Goal: Navigation & Orientation: Find specific page/section

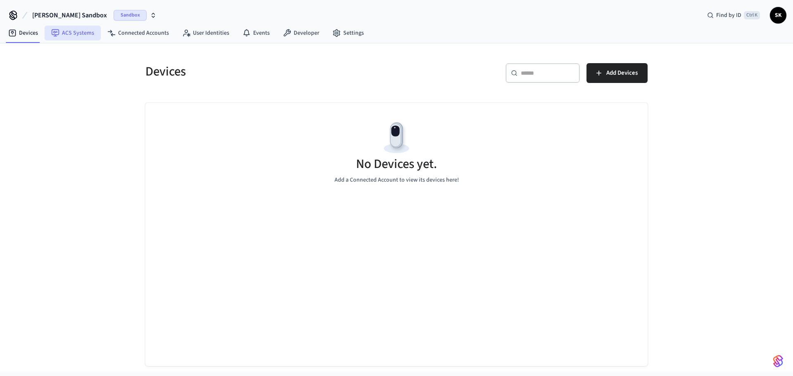
click at [74, 36] on link "ACS Systems" at bounding box center [73, 33] width 56 height 15
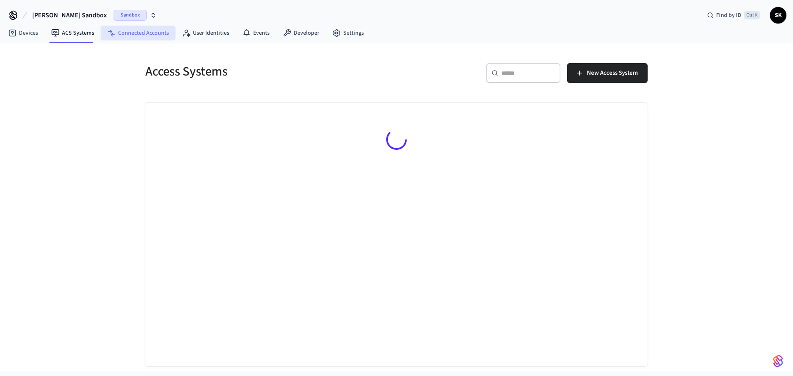
click at [142, 38] on link "Connected Accounts" at bounding box center [138, 33] width 75 height 15
click at [78, 32] on link "ACS Systems" at bounding box center [73, 33] width 56 height 15
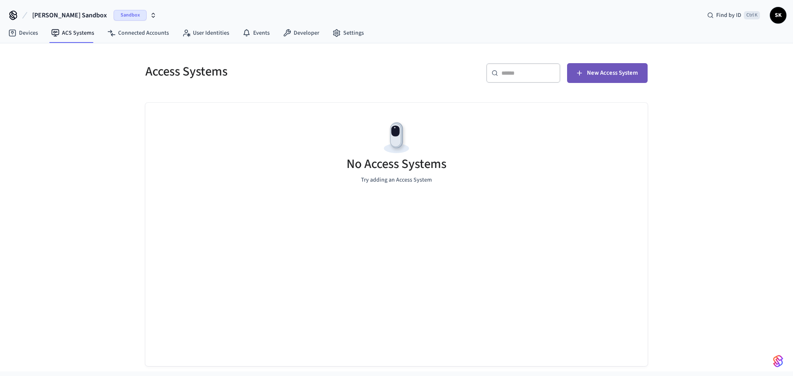
click at [626, 71] on span "New Access System" at bounding box center [612, 73] width 51 height 11
click at [31, 36] on link "Devices" at bounding box center [23, 33] width 43 height 15
click at [611, 73] on span "Add Devices" at bounding box center [621, 73] width 31 height 11
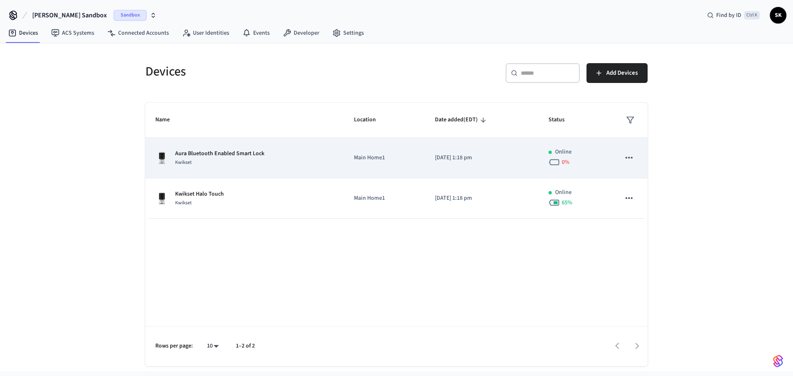
click at [616, 163] on td "sticky table" at bounding box center [628, 158] width 37 height 40
click at [629, 159] on icon "sticky table" at bounding box center [629, 157] width 11 height 11
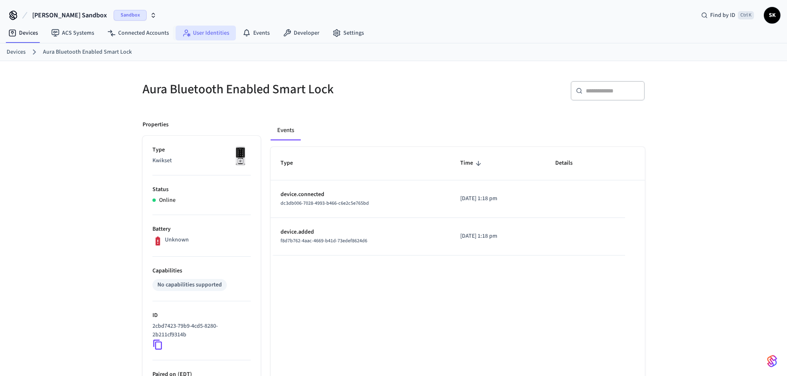
click at [211, 35] on link "User Identities" at bounding box center [206, 33] width 60 height 15
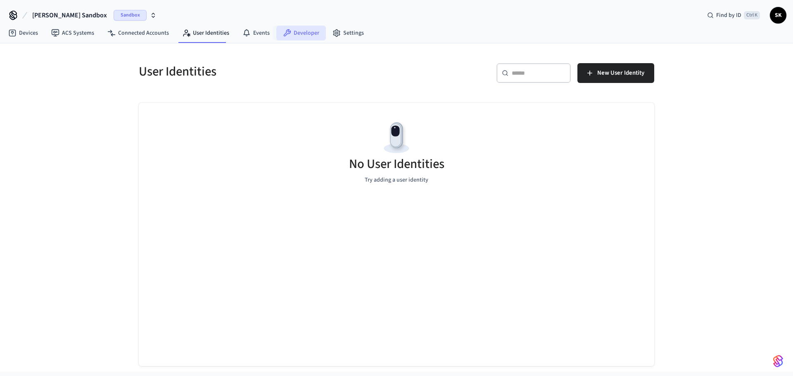
click at [300, 35] on link "Developer" at bounding box center [301, 33] width 50 height 15
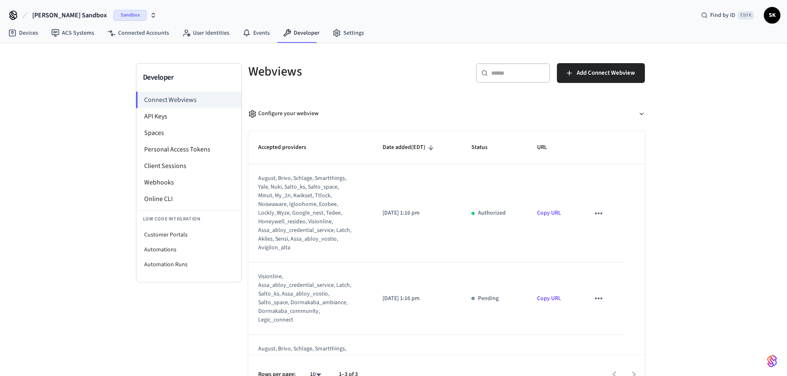
click at [548, 213] on link "Copy URL" at bounding box center [549, 213] width 24 height 8
click at [595, 214] on icon "sticky table" at bounding box center [598, 214] width 7 height 2
click at [653, 225] on div at bounding box center [396, 188] width 793 height 376
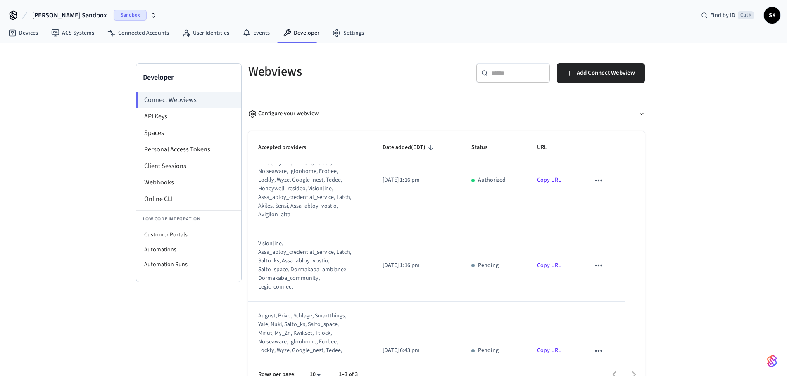
scroll to position [78, 0]
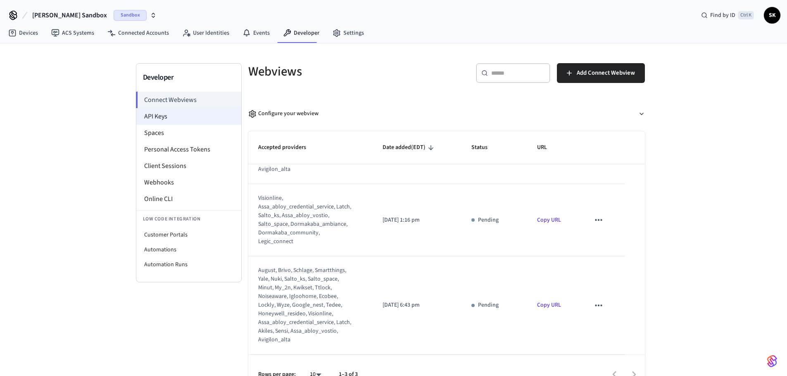
click at [175, 117] on li "API Keys" at bounding box center [188, 116] width 105 height 17
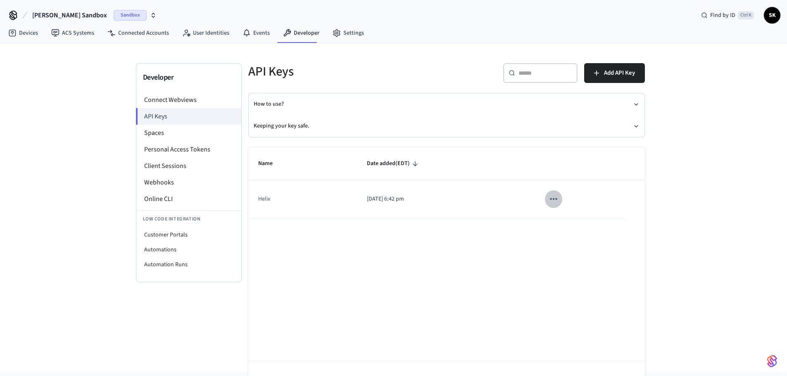
click at [552, 200] on icon "sticky table" at bounding box center [553, 199] width 11 height 11
click at [565, 231] on ul "Edit Delete" at bounding box center [570, 241] width 39 height 53
click at [653, 198] on div at bounding box center [396, 188] width 793 height 376
click at [635, 128] on icon "button" at bounding box center [636, 126] width 7 height 7
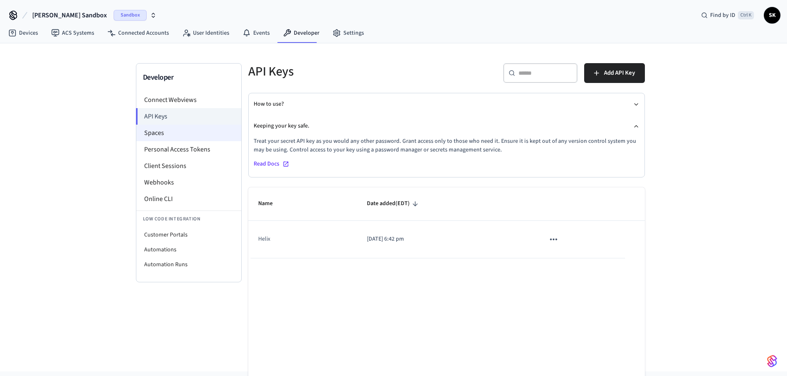
click at [164, 133] on li "Spaces" at bounding box center [188, 133] width 105 height 17
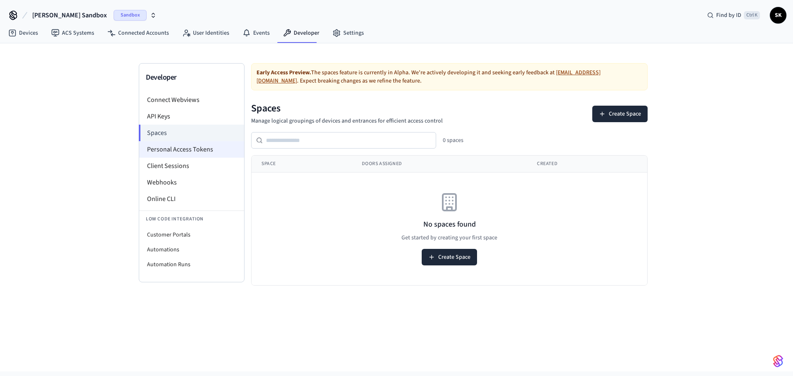
click at [187, 149] on li "Personal Access Tokens" at bounding box center [191, 149] width 105 height 17
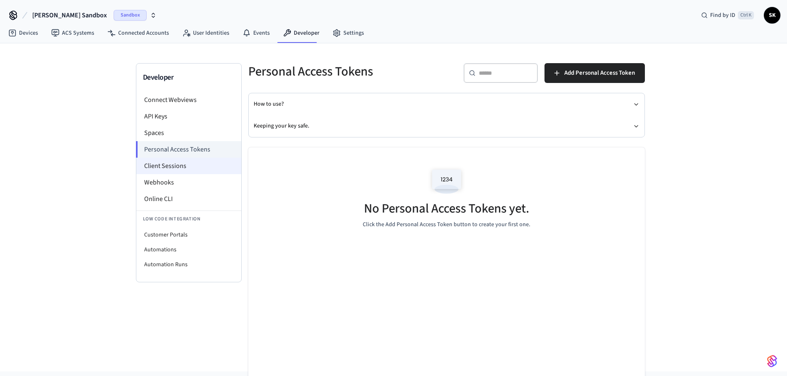
click at [177, 167] on li "Client Sessions" at bounding box center [188, 166] width 105 height 17
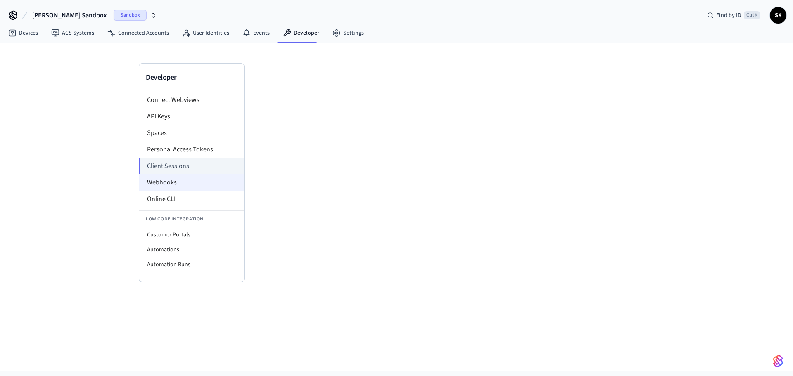
click at [176, 185] on li "Webhooks" at bounding box center [191, 182] width 105 height 17
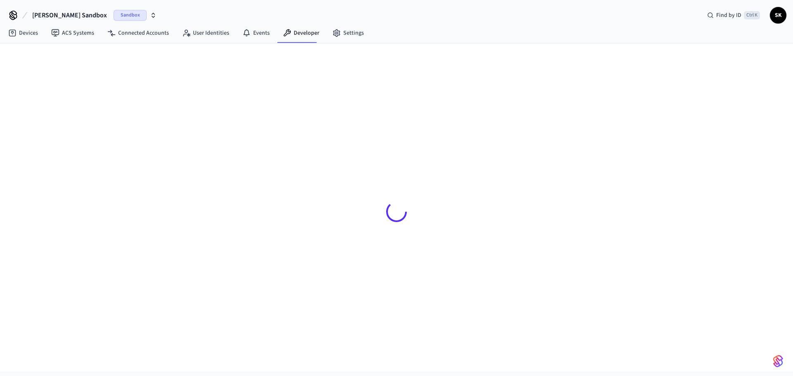
click at [180, 165] on div at bounding box center [396, 211] width 515 height 297
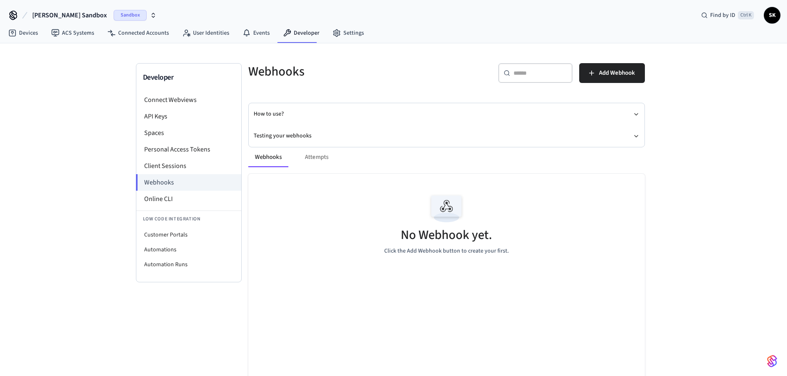
click at [321, 159] on div "Webhooks Attempts" at bounding box center [446, 157] width 396 height 20
click at [316, 156] on div "Webhooks Attempts" at bounding box center [446, 157] width 396 height 20
click at [262, 156] on button "Webhooks" at bounding box center [268, 157] width 40 height 20
click at [163, 203] on li "Online CLI" at bounding box center [188, 199] width 105 height 17
click at [292, 135] on button "Testing your webhooks" at bounding box center [447, 136] width 386 height 22
